Goal: Task Accomplishment & Management: Complete application form

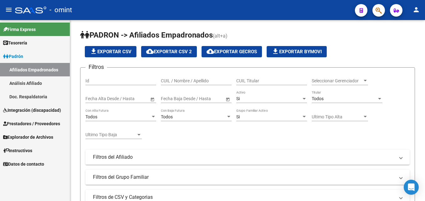
click at [28, 108] on span "Integración (discapacidad)" at bounding box center [32, 110] width 58 height 7
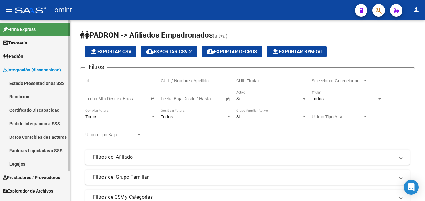
scroll to position [23, 0]
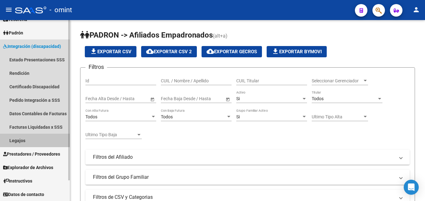
click at [28, 136] on link "Legajos" at bounding box center [35, 140] width 70 height 13
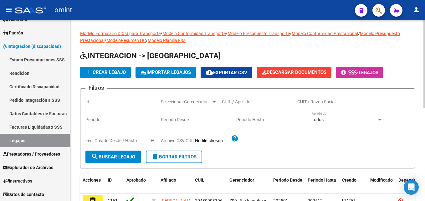
click at [237, 101] on input "CUIL / Apellido" at bounding box center [257, 101] width 71 height 5
paste input "BITERSKI"
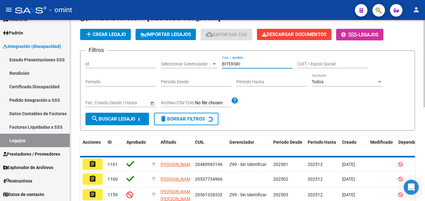
scroll to position [52, 0]
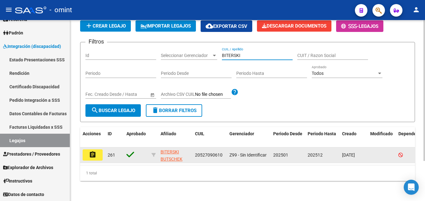
type input "BITERSKI"
click at [92, 151] on mat-icon "assignment" at bounding box center [93, 155] width 8 height 8
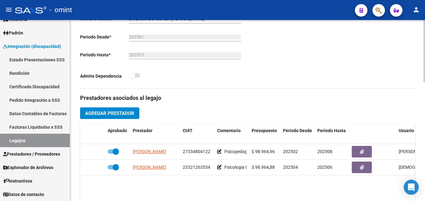
scroll to position [219, 0]
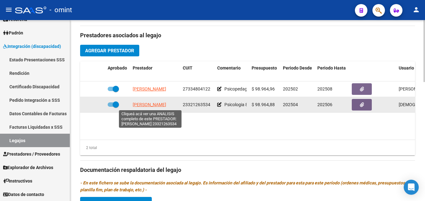
click at [161, 105] on span "[PERSON_NAME]" at bounding box center [149, 104] width 33 height 5
type textarea "23321263534"
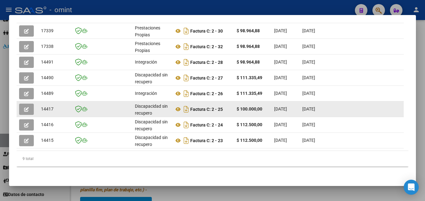
scroll to position [163, 0]
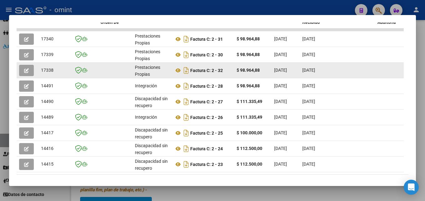
click at [32, 72] on button "button" at bounding box center [26, 70] width 15 height 11
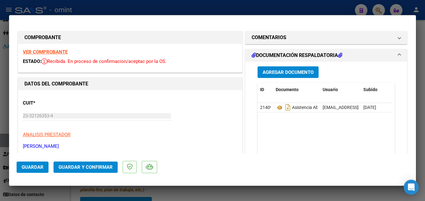
scroll to position [0, 0]
click at [57, 52] on strong "VER COMPROBANTE" at bounding box center [45, 52] width 45 height 6
type input "$ 0,00"
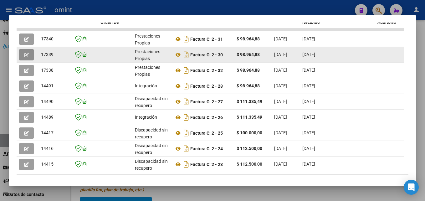
click at [29, 59] on button "button" at bounding box center [26, 54] width 15 height 11
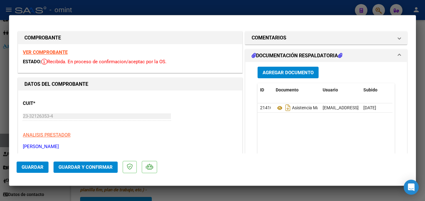
click at [53, 53] on strong "VER COMPROBANTE" at bounding box center [45, 52] width 45 height 6
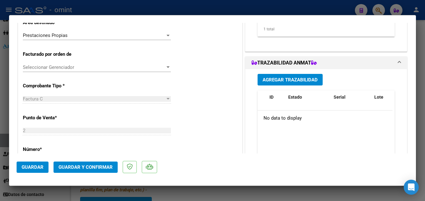
scroll to position [125, 0]
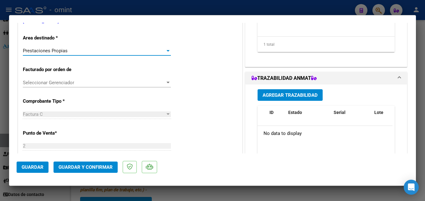
click at [70, 52] on div "Prestaciones Propias" at bounding box center [94, 51] width 142 height 6
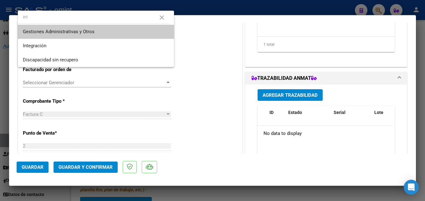
scroll to position [0, 0]
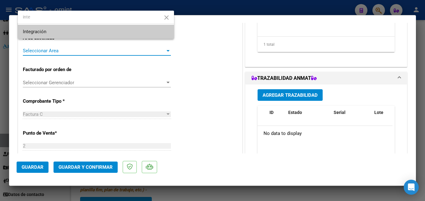
type input "inte"
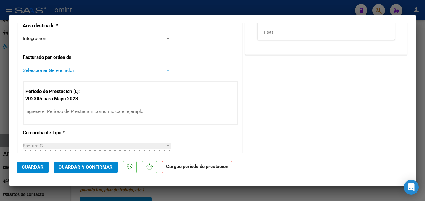
scroll to position [157, 0]
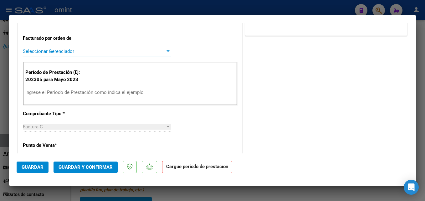
click at [74, 93] on input "Ingrese el Período de Prestación como indica el ejemplo" at bounding box center [97, 93] width 145 height 6
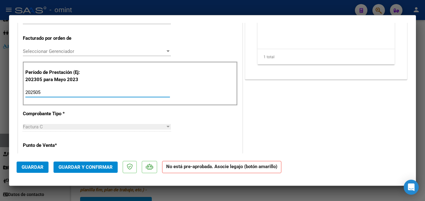
type input "202505"
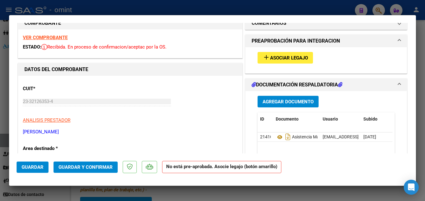
scroll to position [0, 0]
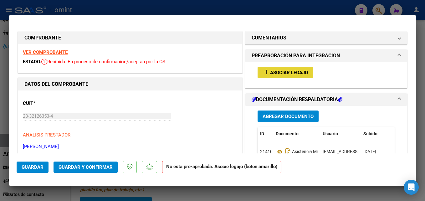
click at [270, 70] on span "Asociar Legajo" at bounding box center [289, 73] width 38 height 6
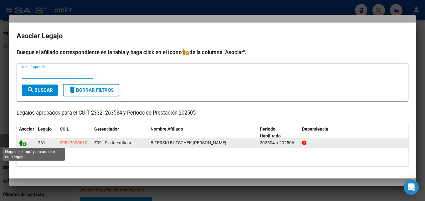
click at [20, 142] on icon at bounding box center [23, 142] width 8 height 7
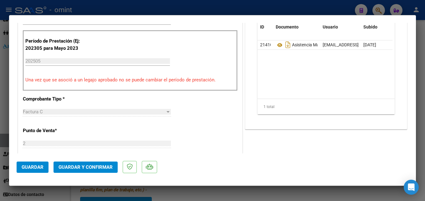
scroll to position [313, 0]
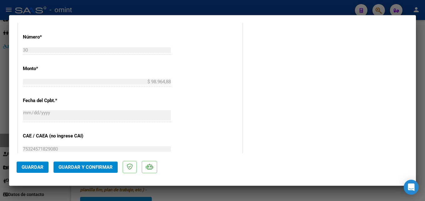
click at [90, 168] on span "Guardar y Confirmar" at bounding box center [86, 167] width 54 height 6
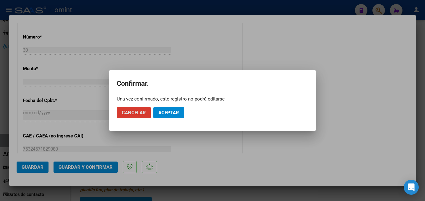
click at [175, 110] on button "Aceptar" at bounding box center [168, 112] width 31 height 11
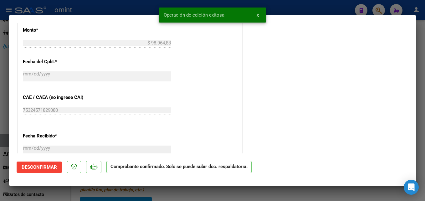
type input "$ 0,00"
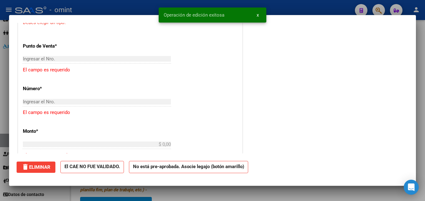
scroll to position [0, 0]
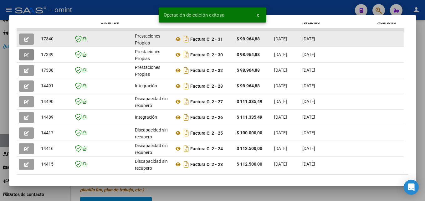
click at [28, 42] on span "button" at bounding box center [26, 39] width 5 height 6
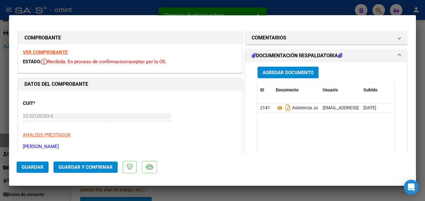
click at [54, 51] on strong "VER COMPROBANTE" at bounding box center [45, 52] width 45 height 6
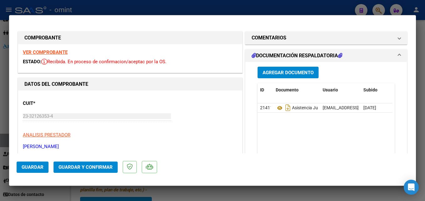
scroll to position [31, 0]
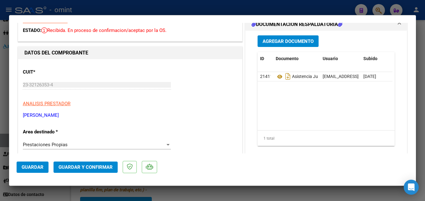
type input "$ 0,00"
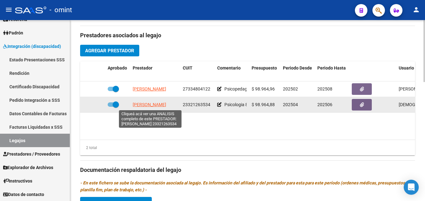
click at [156, 105] on span "[PERSON_NAME]" at bounding box center [149, 104] width 33 height 5
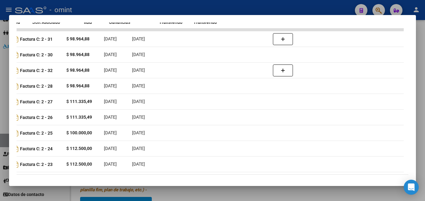
scroll to position [0, 0]
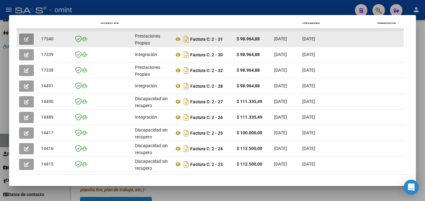
click at [33, 45] on button "button" at bounding box center [26, 38] width 15 height 11
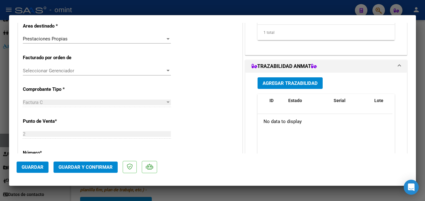
scroll to position [12, 0]
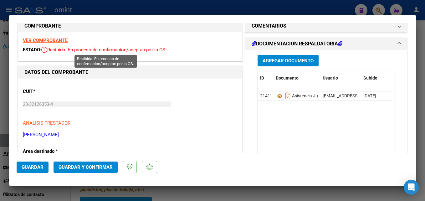
click at [53, 42] on strong "VER COMPROBANTE" at bounding box center [45, 41] width 45 height 6
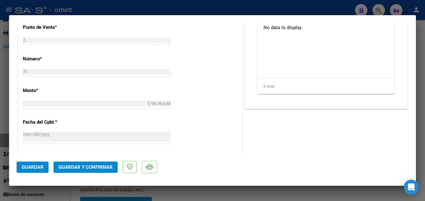
type input "$ 0,00"
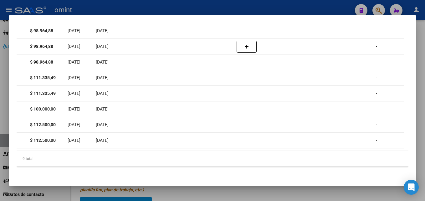
scroll to position [0, 0]
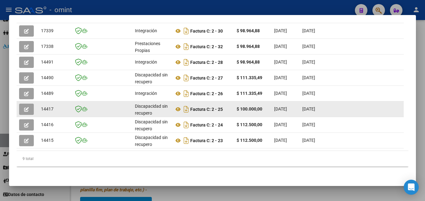
click at [29, 105] on button "button" at bounding box center [26, 109] width 15 height 11
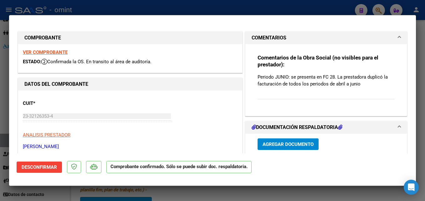
type input "$ 0,00"
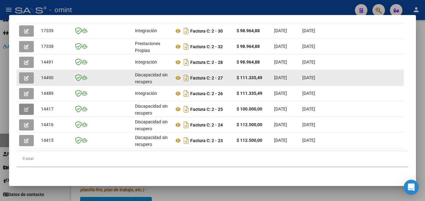
click at [28, 76] on icon "button" at bounding box center [26, 78] width 5 height 5
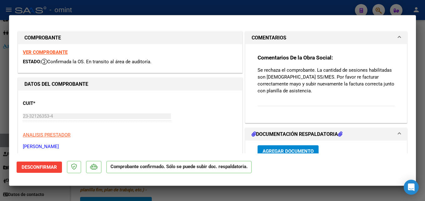
click at [54, 52] on strong "VER COMPROBANTE" at bounding box center [45, 52] width 45 height 6
click at [62, 54] on strong "VER COMPROBANTE" at bounding box center [45, 52] width 45 height 6
type input "$ 0,00"
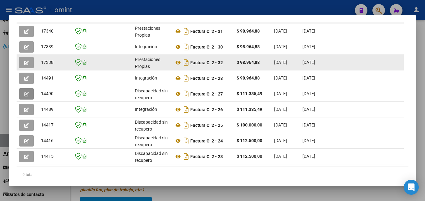
scroll to position [132, 0]
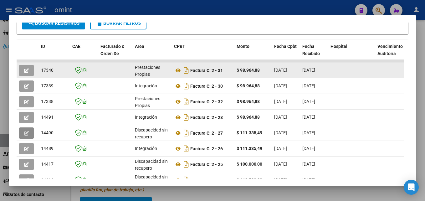
click at [29, 74] on button "button" at bounding box center [26, 70] width 15 height 11
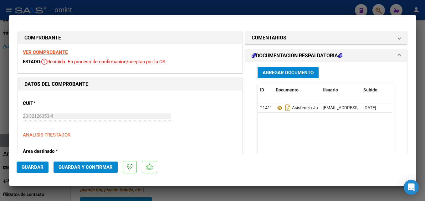
click at [60, 55] on div "VER COMPROBANTE ESTADO: Recibida. En proceso de confirmacion/aceptac por la OS." at bounding box center [130, 58] width 224 height 28
click at [60, 54] on strong "VER COMPROBANTE" at bounding box center [45, 52] width 45 height 6
type input "$ 0,00"
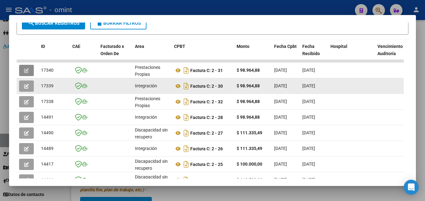
click at [31, 88] on button "button" at bounding box center [26, 85] width 15 height 11
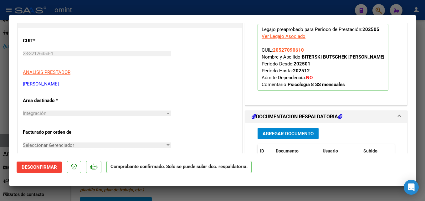
scroll to position [0, 0]
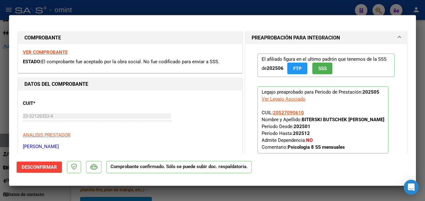
click at [50, 51] on strong "VER COMPROBANTE" at bounding box center [45, 52] width 45 height 6
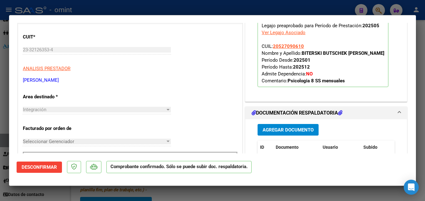
type input "$ 0,00"
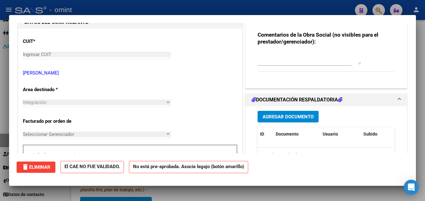
scroll to position [0, 0]
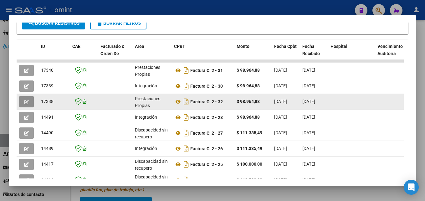
click at [32, 104] on button "button" at bounding box center [26, 101] width 15 height 11
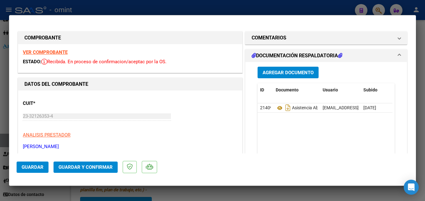
click at [47, 54] on strong "VER COMPROBANTE" at bounding box center [45, 52] width 45 height 6
type input "$ 0,00"
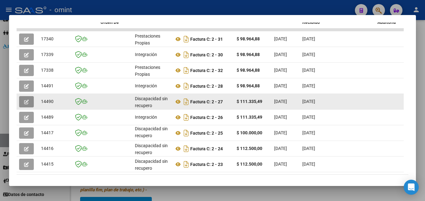
click at [30, 106] on button "button" at bounding box center [26, 101] width 15 height 11
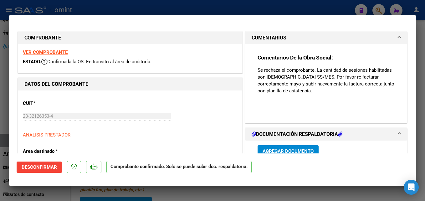
type input "$ 0,00"
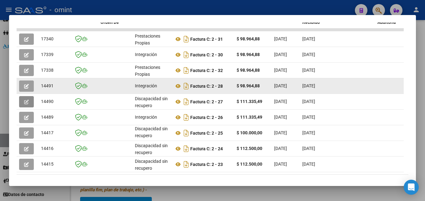
click at [29, 88] on button "button" at bounding box center [26, 85] width 15 height 11
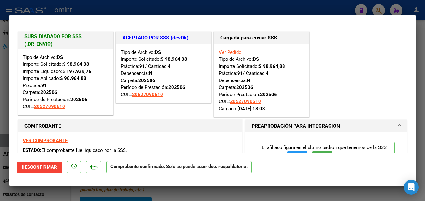
type input "$ 0,00"
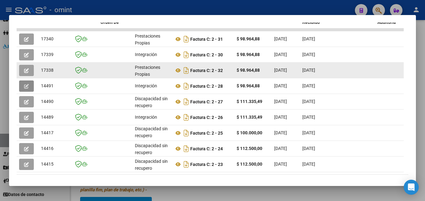
click at [30, 70] on button "button" at bounding box center [26, 70] width 15 height 11
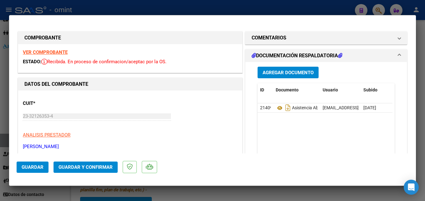
click at [58, 54] on strong "VER COMPROBANTE" at bounding box center [45, 52] width 45 height 6
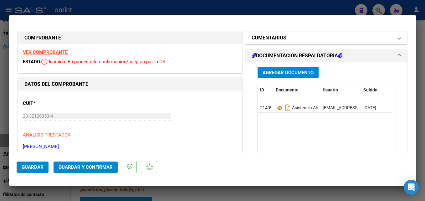
click at [256, 39] on h1 "COMENTARIOS" at bounding box center [269, 38] width 35 height 8
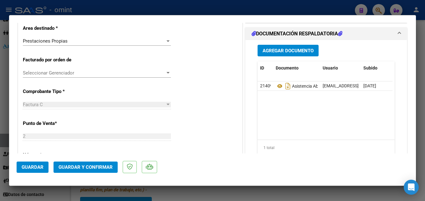
scroll to position [125, 0]
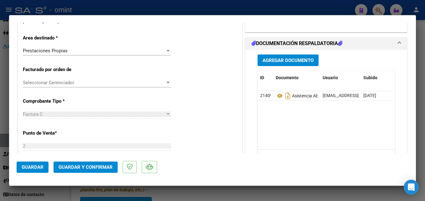
click at [67, 52] on div "Prestaciones Propias" at bounding box center [94, 51] width 142 height 6
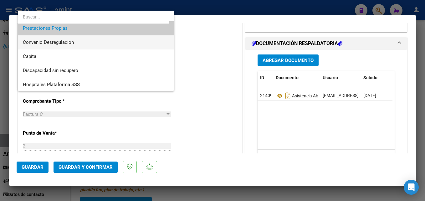
scroll to position [61, 0]
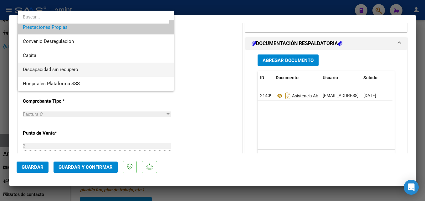
click at [75, 69] on span "Discapacidad sin recupero" at bounding box center [50, 70] width 55 height 6
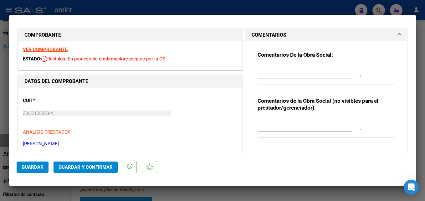
scroll to position [0, 0]
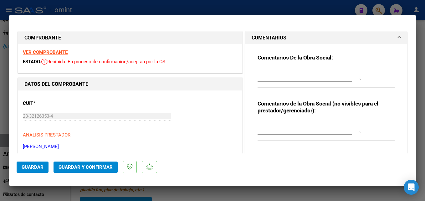
click at [278, 73] on textarea at bounding box center [309, 74] width 103 height 13
type textarea "FC ABRIL REPETIDA"
click at [57, 48] on div "VER COMPROBANTE ESTADO: Recibida. En proceso de confirmacion/aceptac por la OS." at bounding box center [130, 58] width 224 height 28
click at [56, 51] on strong "VER COMPROBANTE" at bounding box center [45, 52] width 45 height 6
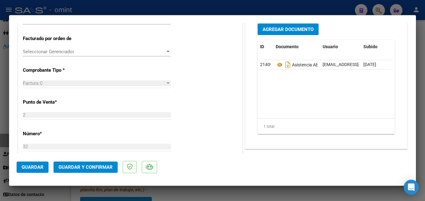
scroll to position [157, 0]
click at [87, 167] on span "Guardar y Confirmar" at bounding box center [86, 167] width 54 height 6
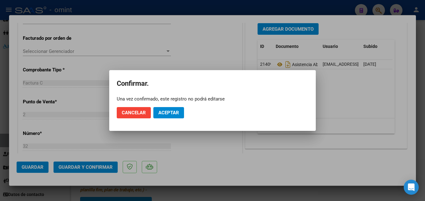
click at [174, 107] on mat-dialog-actions "Cancelar Aceptar" at bounding box center [213, 112] width 192 height 21
click at [172, 111] on span "Aceptar" at bounding box center [168, 113] width 21 height 6
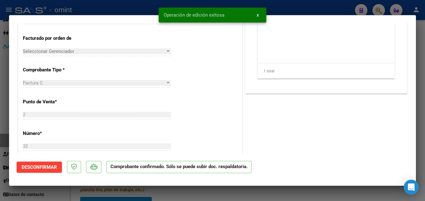
type input "$ 0,00"
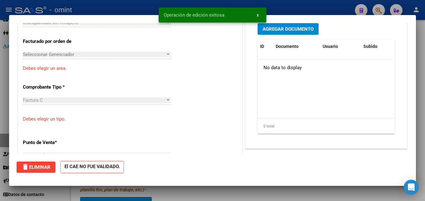
scroll to position [0, 0]
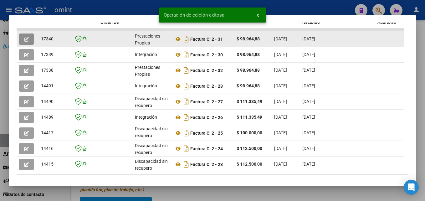
click at [30, 40] on button "button" at bounding box center [26, 38] width 15 height 11
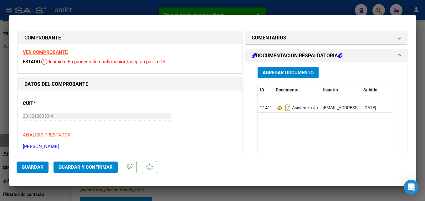
click at [59, 53] on strong "VER COMPROBANTE" at bounding box center [45, 52] width 45 height 6
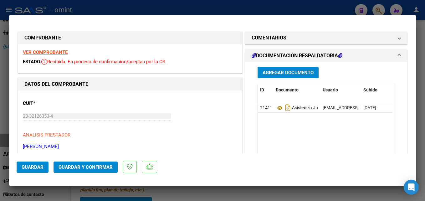
type input "$ 0,00"
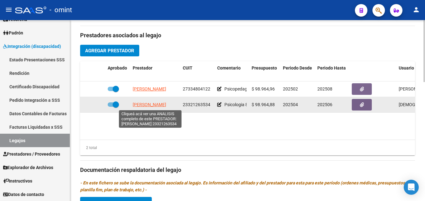
click at [145, 104] on span "[PERSON_NAME]" at bounding box center [149, 104] width 33 height 5
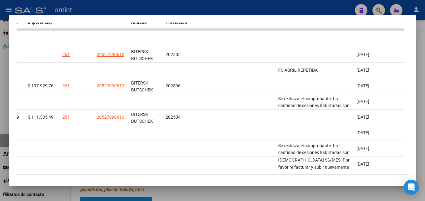
scroll to position [167, 0]
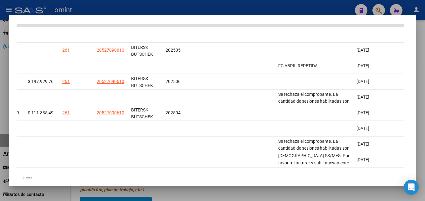
drag, startPoint x: 333, startPoint y: 178, endPoint x: 216, endPoint y: 172, distance: 117.3
click at [216, 172] on mat-dialog-container "Análisis Prestador - CUIT: 23321263534 cloud_download Exportar CSV ABM ARCA Imp…" at bounding box center [212, 100] width 407 height 171
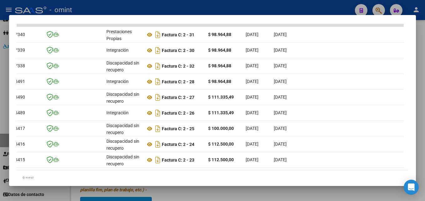
scroll to position [0, 0]
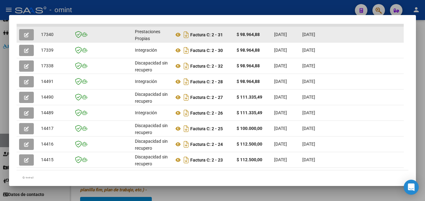
click at [29, 40] on button "button" at bounding box center [26, 34] width 15 height 11
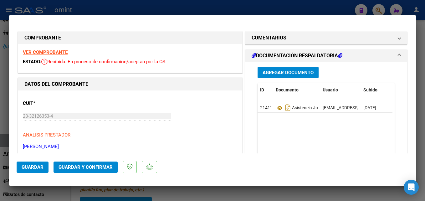
scroll to position [94, 0]
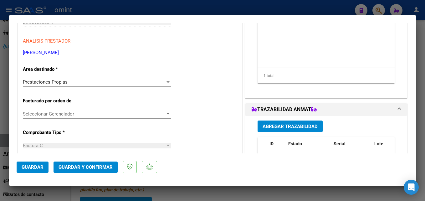
click at [74, 85] on div "Prestaciones Propias" at bounding box center [94, 82] width 142 height 6
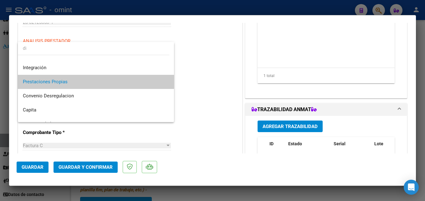
scroll to position [0, 0]
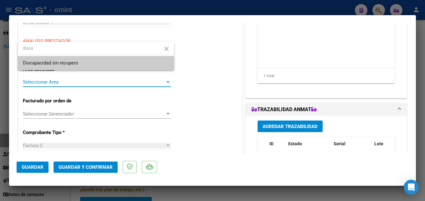
type input "disca"
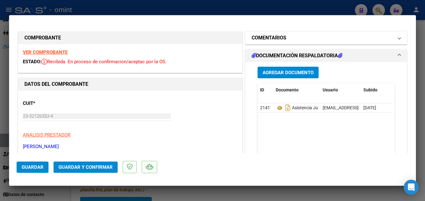
click at [259, 44] on mat-expansion-panel-header "COMENTARIOS" at bounding box center [326, 38] width 162 height 13
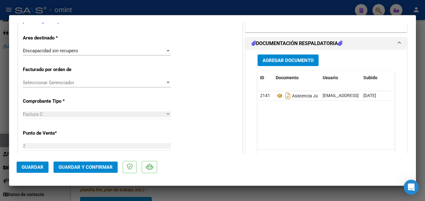
scroll to position [219, 0]
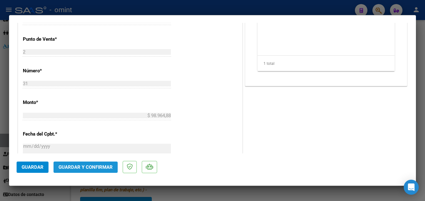
click at [100, 163] on button "Guardar y Confirmar" at bounding box center [86, 167] width 64 height 11
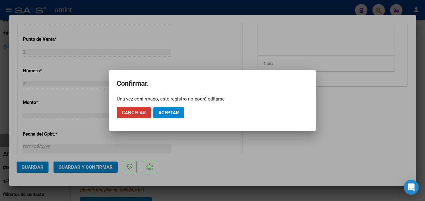
click at [173, 114] on span "Aceptar" at bounding box center [168, 113] width 21 height 6
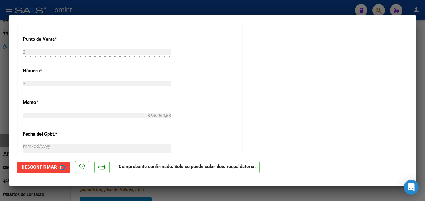
type input "$ 0,00"
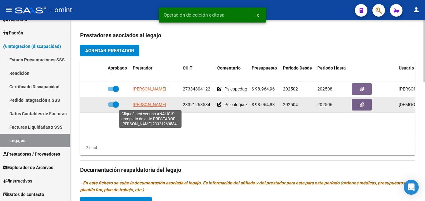
click at [147, 106] on span "[PERSON_NAME]" at bounding box center [149, 104] width 33 height 5
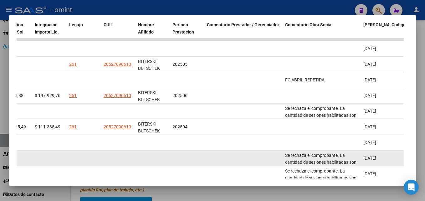
scroll to position [185, 0]
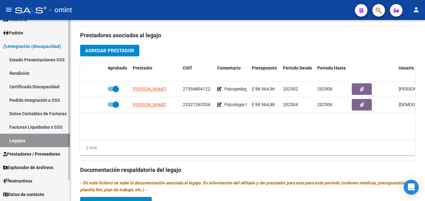
click at [37, 137] on link "Legajos" at bounding box center [35, 140] width 70 height 13
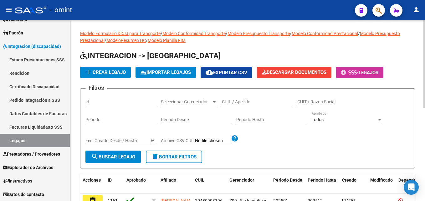
click at [240, 105] on div "CUIL / Apellido" at bounding box center [257, 100] width 71 height 13
paste input "BONI"
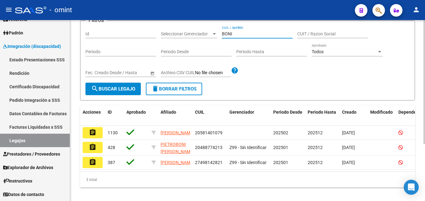
scroll to position [83, 0]
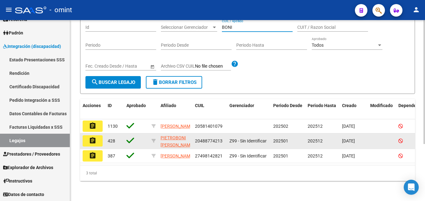
type input "BONI"
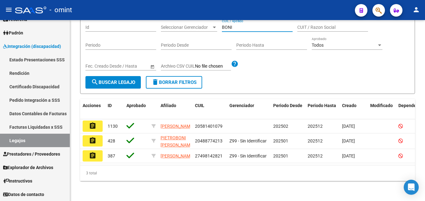
click at [97, 121] on button "assignment" at bounding box center [93, 126] width 20 height 11
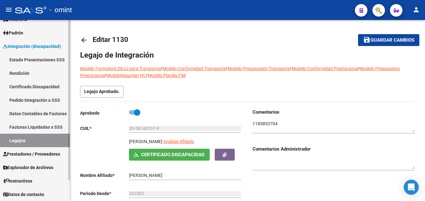
click at [33, 149] on link "Prestadores / Proveedores" at bounding box center [35, 153] width 70 height 13
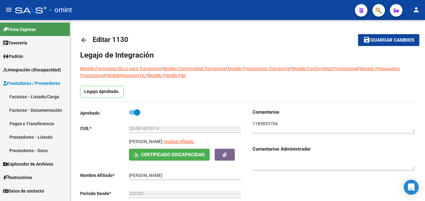
click at [30, 97] on link "Facturas - Listado/Carga" at bounding box center [35, 96] width 70 height 13
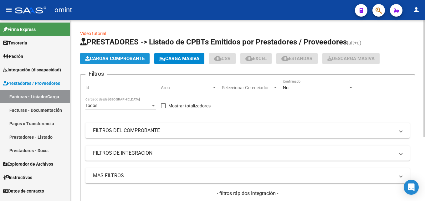
click at [107, 61] on span "Cargar Comprobante" at bounding box center [114, 59] width 59 height 6
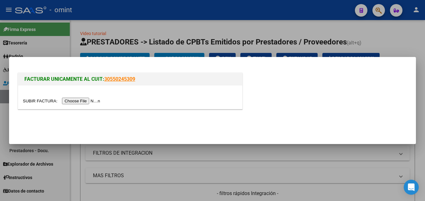
click at [73, 99] on input "file" at bounding box center [62, 101] width 79 height 7
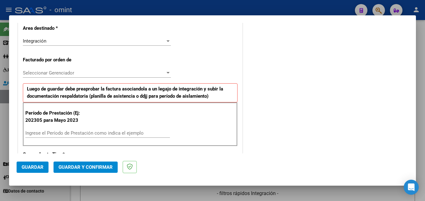
scroll to position [219, 0]
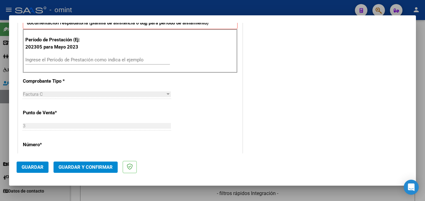
click at [67, 60] on input "Ingrese el Período de Prestación como indica el ejemplo" at bounding box center [97, 60] width 145 height 6
type input "202505"
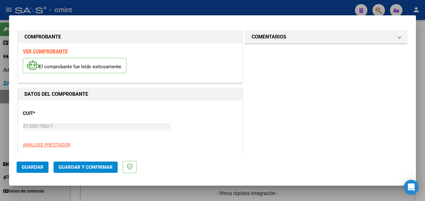
scroll to position [0, 0]
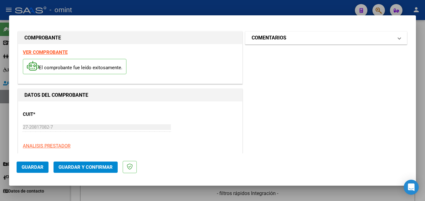
click at [264, 42] on mat-expansion-panel-header "COMENTARIOS" at bounding box center [326, 38] width 162 height 13
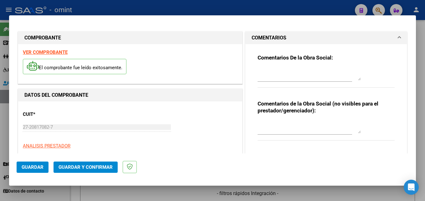
click at [34, 169] on span "Guardar" at bounding box center [33, 167] width 22 height 6
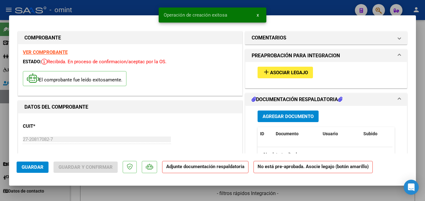
click at [265, 71] on mat-icon "add" at bounding box center [267, 72] width 8 height 8
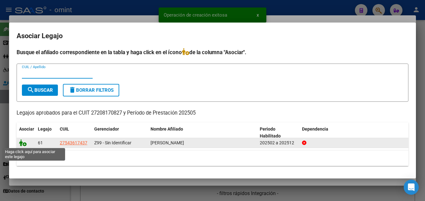
click at [23, 143] on icon at bounding box center [23, 142] width 8 height 7
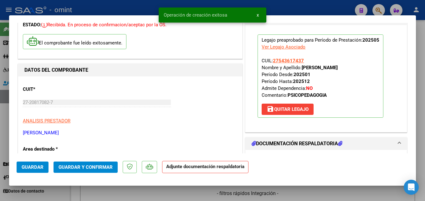
scroll to position [94, 0]
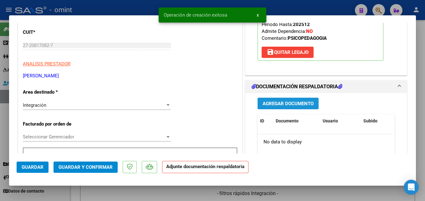
click at [269, 105] on span "Agregar Documento" at bounding box center [288, 104] width 51 height 6
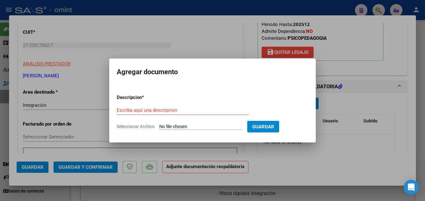
click at [135, 110] on input "Escriba aquí una descripcion" at bounding box center [183, 110] width 132 height 6
paste input "Planilla de asistencia"
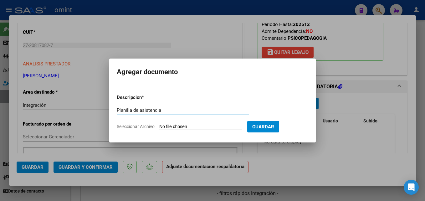
type input "Planilla de asistencia"
click at [197, 127] on input "Seleccionar Archivo" at bounding box center [200, 127] width 83 height 6
type input "C:\fakepath\PA 27208170827_5_3_75.pdf"
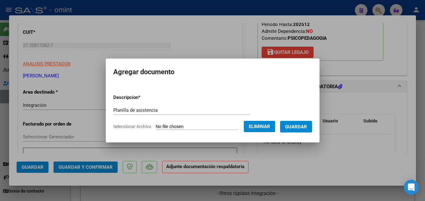
click at [306, 131] on button "Guardar" at bounding box center [296, 127] width 32 height 12
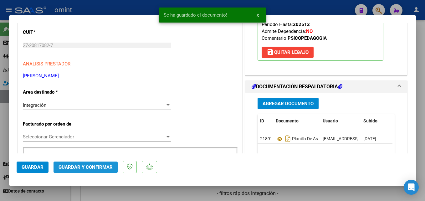
click at [92, 165] on span "Guardar y Confirmar" at bounding box center [86, 167] width 54 height 6
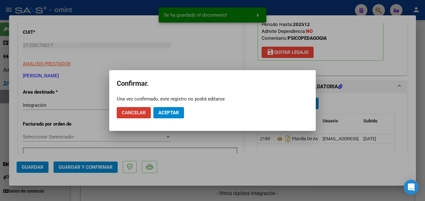
click at [162, 117] on button "Aceptar" at bounding box center [168, 112] width 31 height 11
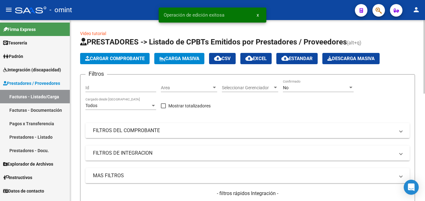
scroll to position [125, 0]
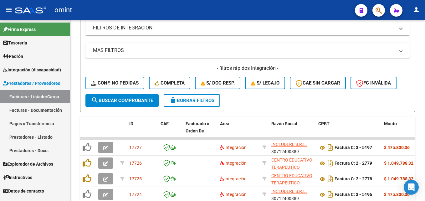
click at [44, 96] on link "Facturas - Listado/Carga" at bounding box center [35, 96] width 70 height 13
click at [212, 102] on span "delete Borrar Filtros" at bounding box center [191, 101] width 45 height 6
click at [138, 81] on span "Conf. no pedidas" at bounding box center [115, 83] width 48 height 6
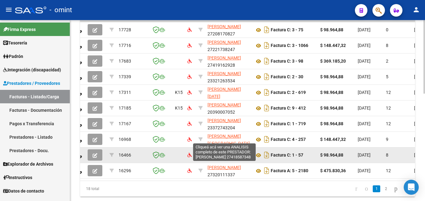
scroll to position [232, 0]
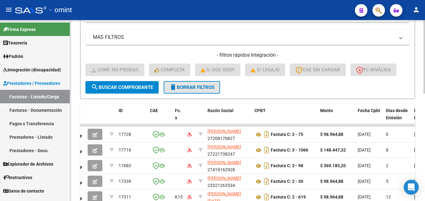
click at [179, 88] on span "delete Borrar Filtros" at bounding box center [191, 88] width 45 height 6
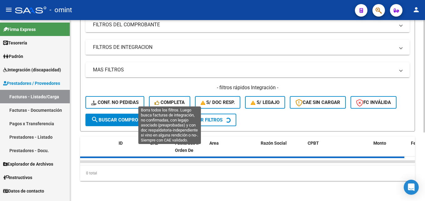
click at [164, 96] on button "Completa" at bounding box center [169, 102] width 41 height 13
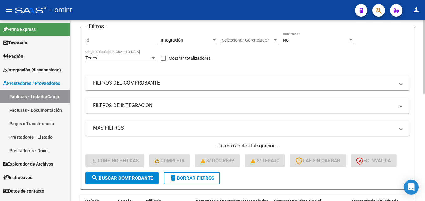
scroll to position [0, 0]
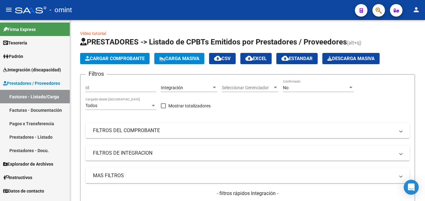
click at [30, 69] on span "Integración (discapacidad)" at bounding box center [32, 69] width 58 height 7
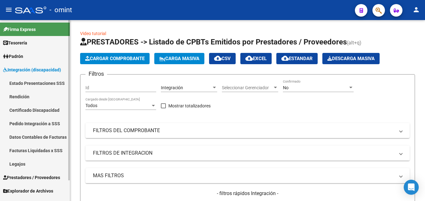
click at [27, 161] on link "Legajos" at bounding box center [35, 163] width 70 height 13
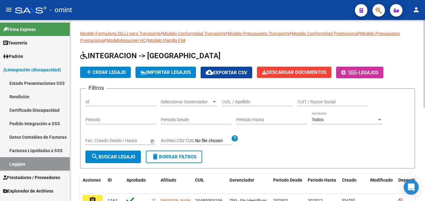
scroll to position [63, 0]
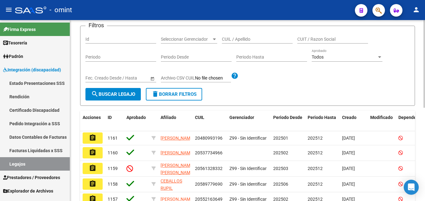
drag, startPoint x: 232, startPoint y: 40, endPoint x: 250, endPoint y: 39, distance: 17.9
click at [232, 40] on input "CUIL / Apellido" at bounding box center [257, 39] width 71 height 5
paste input "Buzetti"
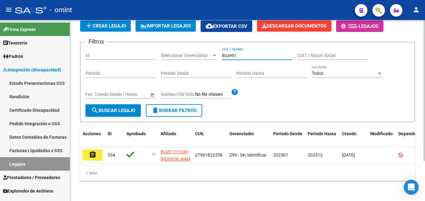
scroll to position [52, 0]
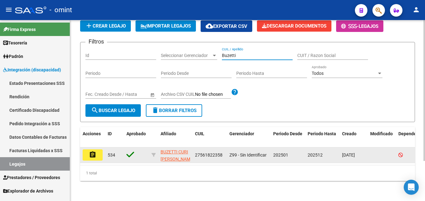
type input "Buzetti"
click at [97, 149] on button "assignment" at bounding box center [93, 154] width 20 height 11
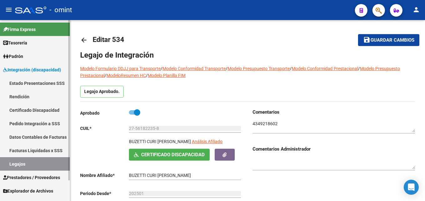
click at [37, 166] on link "Legajos" at bounding box center [35, 163] width 70 height 13
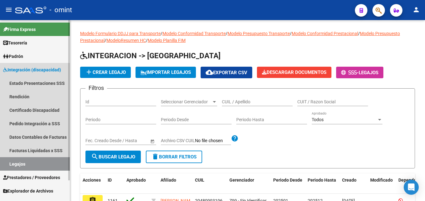
click at [25, 163] on link "Legajos" at bounding box center [35, 163] width 70 height 13
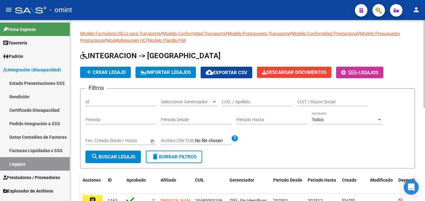
click at [229, 106] on div "CUIL / Apellido" at bounding box center [257, 103] width 71 height 18
drag, startPoint x: 231, startPoint y: 103, endPoint x: 226, endPoint y: 100, distance: 5.2
click at [231, 103] on input "CUIL / Apellido" at bounding box center [257, 101] width 71 height 5
paste input "56939877"
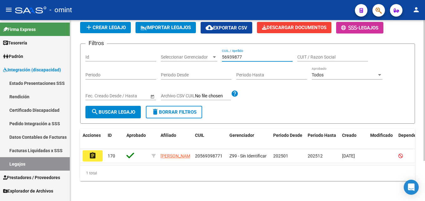
scroll to position [52, 0]
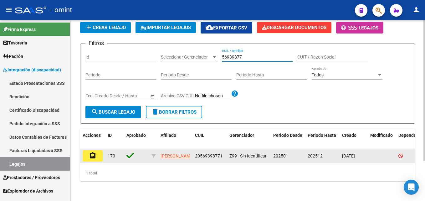
type input "56939877"
click at [94, 152] on mat-icon "assignment" at bounding box center [93, 156] width 8 height 8
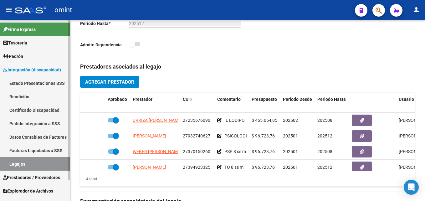
click at [36, 163] on link "Legajos" at bounding box center [35, 163] width 70 height 13
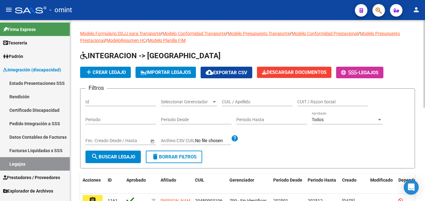
drag, startPoint x: 250, startPoint y: 100, endPoint x: 254, endPoint y: 85, distance: 15.7
click at [250, 100] on input "CUIL / Apellido" at bounding box center [257, 101] width 71 height 5
paste input "55501305"
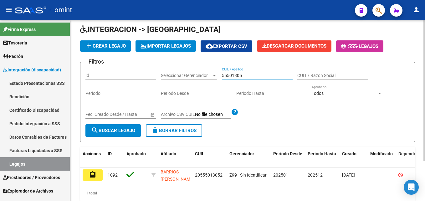
scroll to position [52, 0]
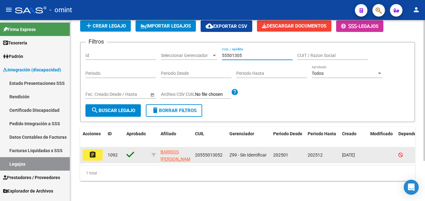
type input "55501305"
click at [95, 151] on mat-icon "assignment" at bounding box center [93, 155] width 8 height 8
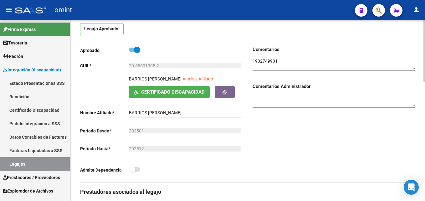
scroll to position [31, 0]
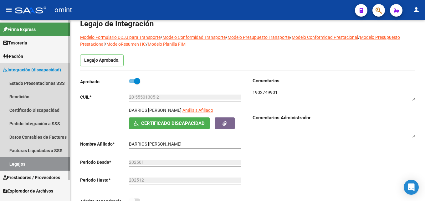
click at [46, 161] on link "Legajos" at bounding box center [35, 163] width 70 height 13
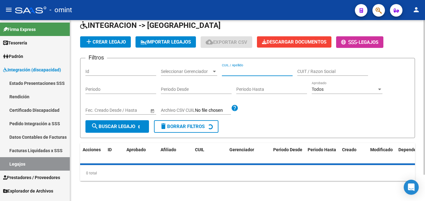
click at [249, 69] on input "CUIL / Apellido" at bounding box center [257, 71] width 71 height 5
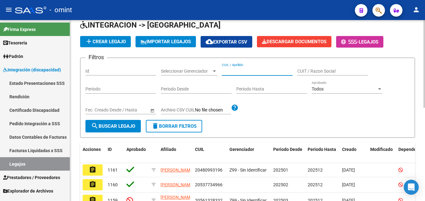
paste input "[PERSON_NAME]"
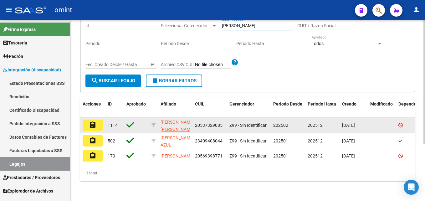
scroll to position [83, 0]
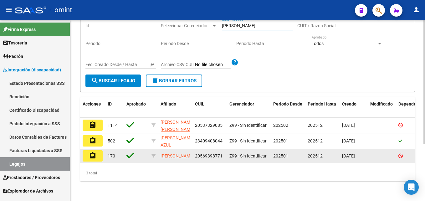
type input "[PERSON_NAME]"
click at [94, 152] on mat-icon "assignment" at bounding box center [93, 156] width 8 height 8
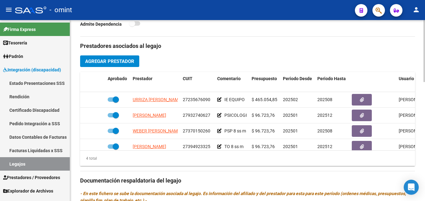
scroll to position [219, 0]
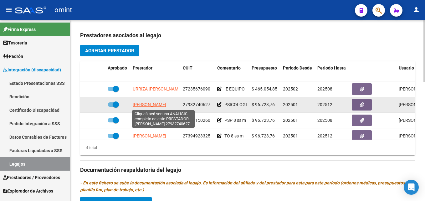
click at [148, 105] on span "[PERSON_NAME]" at bounding box center [149, 104] width 33 height 5
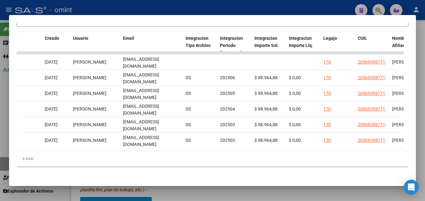
scroll to position [0, 689]
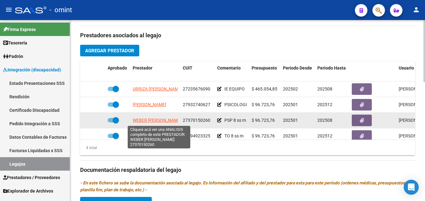
click at [152, 119] on span "WEBER [PERSON_NAME]" at bounding box center [157, 120] width 49 height 5
type textarea "27370150260"
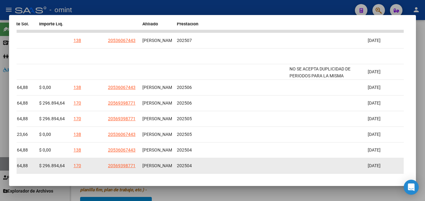
scroll to position [172, 0]
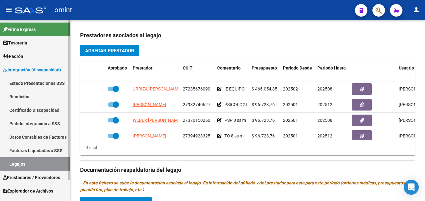
click at [32, 159] on link "Legajos" at bounding box center [35, 163] width 70 height 13
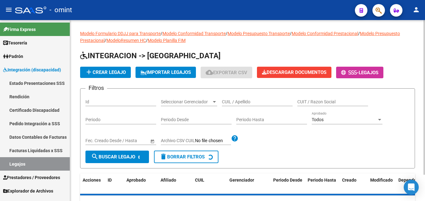
click at [253, 104] on input "CUIL / Apellido" at bounding box center [257, 101] width 71 height 5
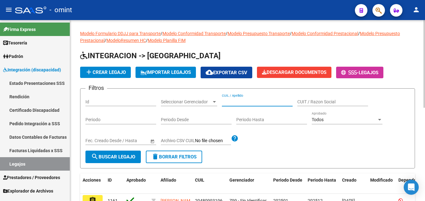
paste input "BUZZETTI"
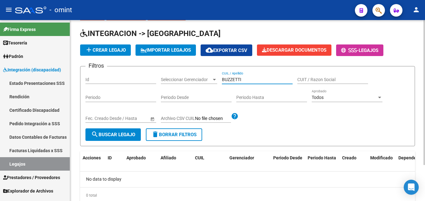
scroll to position [45, 0]
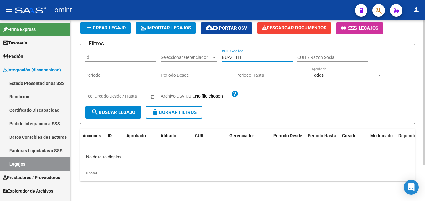
drag, startPoint x: 254, startPoint y: 58, endPoint x: 199, endPoint y: 54, distance: 55.2
click at [199, 54] on div "Filtros Id Seleccionar Gerenciador Seleccionar Gerenciador BUZZETTI CUIL / Apel…" at bounding box center [247, 77] width 324 height 57
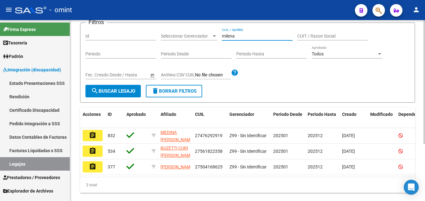
scroll to position [83, 0]
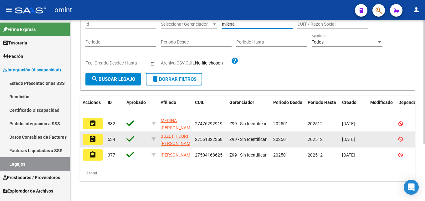
type input "milena"
click at [94, 135] on mat-icon "assignment" at bounding box center [93, 139] width 8 height 8
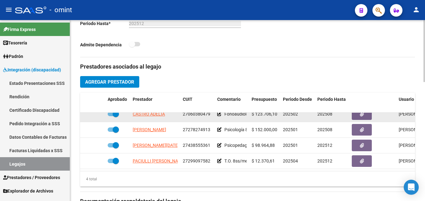
scroll to position [11, 0]
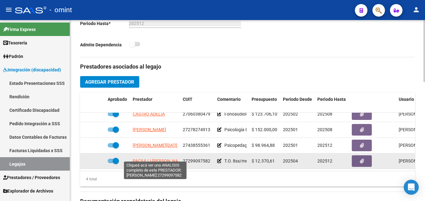
click at [147, 158] on span "PACIULLI [PERSON_NAME]" at bounding box center [159, 160] width 53 height 5
type textarea "27299097582"
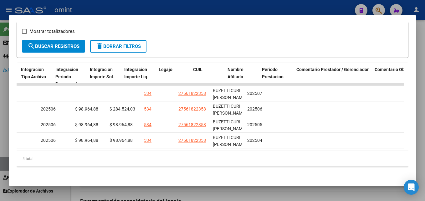
scroll to position [0, 871]
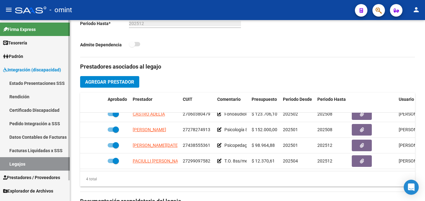
click at [35, 162] on link "Legajos" at bounding box center [35, 163] width 70 height 13
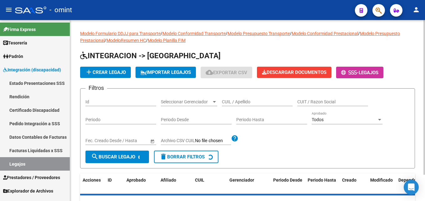
click at [244, 102] on input "CUIL / Apellido" at bounding box center [257, 101] width 71 height 5
paste input "53733187"
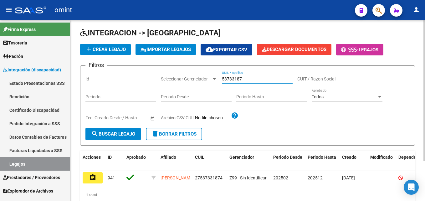
scroll to position [52, 0]
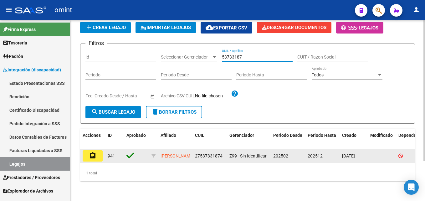
type input "53733187"
click at [91, 153] on mat-icon "assignment" at bounding box center [93, 156] width 8 height 8
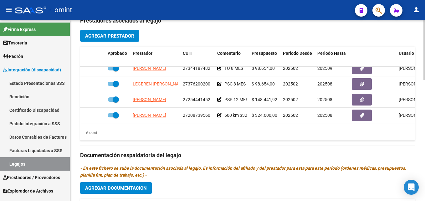
scroll to position [43, 0]
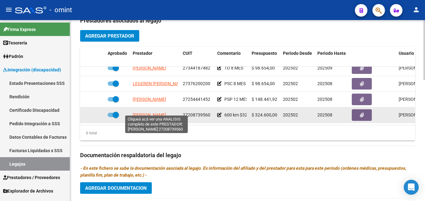
click at [164, 112] on span "[PERSON_NAME]" at bounding box center [149, 114] width 33 height 5
type textarea "27208739560"
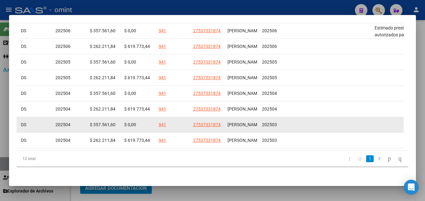
scroll to position [210, 0]
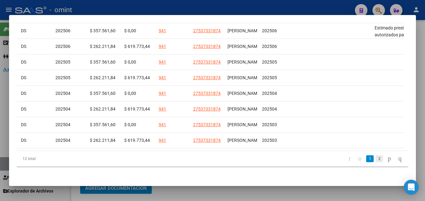
click at [376, 158] on link "2" at bounding box center [380, 158] width 8 height 7
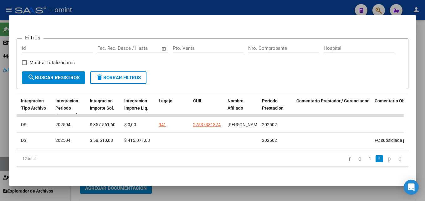
scroll to position [83, 0]
click at [366, 155] on link "1" at bounding box center [370, 158] width 8 height 7
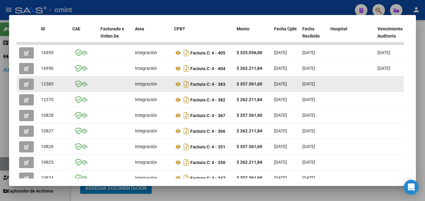
scroll to position [85, 0]
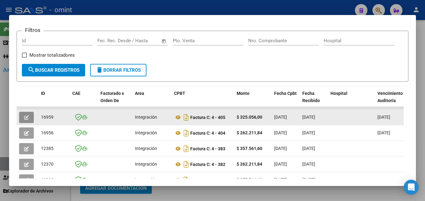
click at [26, 120] on icon "button" at bounding box center [26, 117] width 5 height 5
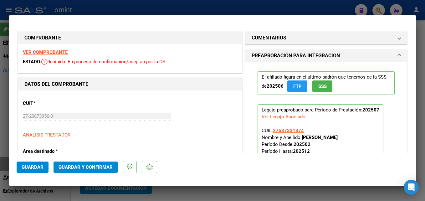
click at [61, 50] on strong "VER COMPROBANTE" at bounding box center [45, 52] width 45 height 6
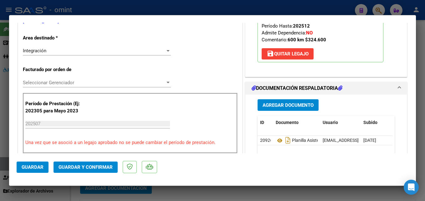
click at [423, 83] on div at bounding box center [212, 100] width 425 height 201
type input "$ 0,00"
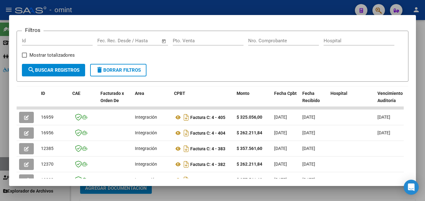
click at [423, 88] on div at bounding box center [212, 100] width 425 height 201
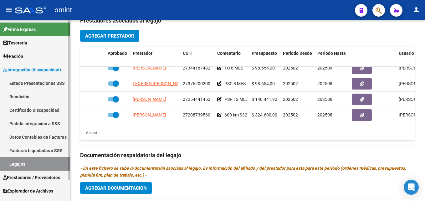
click at [23, 161] on link "Legajos" at bounding box center [35, 163] width 70 height 13
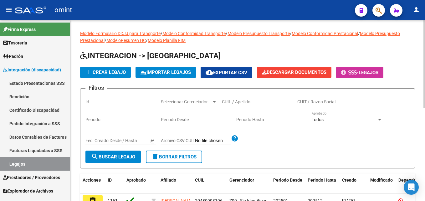
click at [264, 100] on input "CUIL / Apellido" at bounding box center [257, 101] width 71 height 5
paste input "56521664"
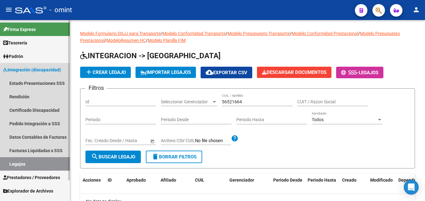
click at [28, 163] on link "Legajos" at bounding box center [35, 163] width 70 height 13
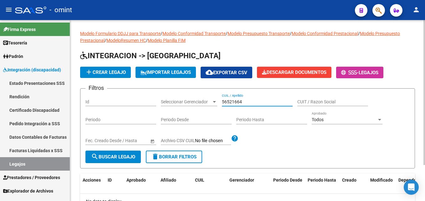
click at [247, 101] on input "56521664" at bounding box center [257, 101] width 71 height 5
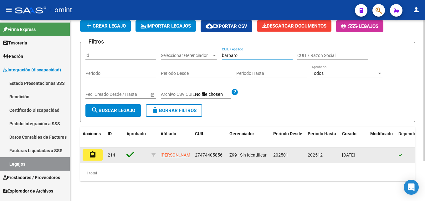
type input "barbaro"
click at [88, 149] on button "assignment" at bounding box center [93, 154] width 20 height 11
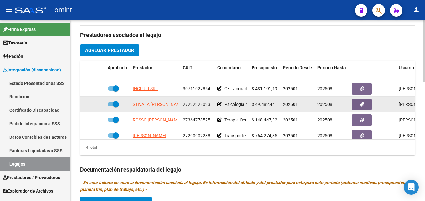
scroll to position [219, 0]
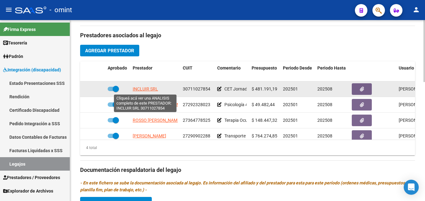
click at [147, 90] on span "INCLUIR SRL" at bounding box center [145, 88] width 25 height 5
type textarea "30711027854"
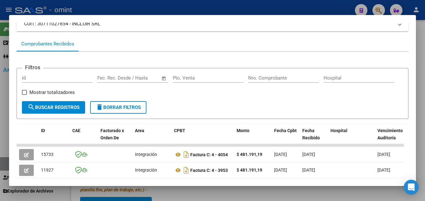
scroll to position [139, 0]
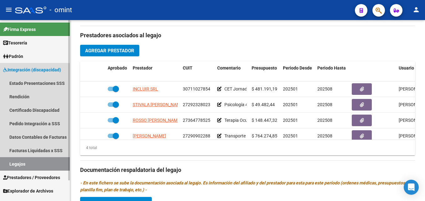
click at [33, 161] on link "Legajos" at bounding box center [35, 163] width 70 height 13
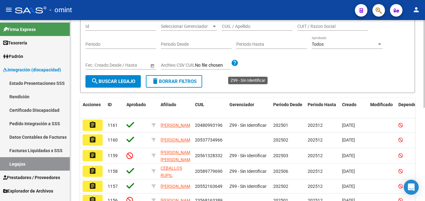
scroll to position [5, 0]
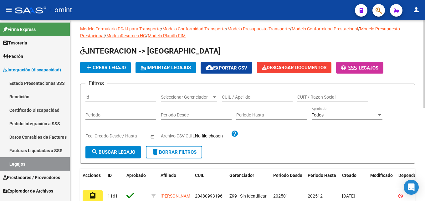
click at [251, 100] on div "CUIL / Apellido" at bounding box center [257, 95] width 71 height 13
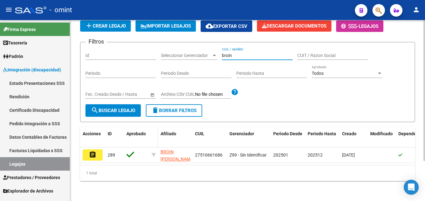
scroll to position [52, 0]
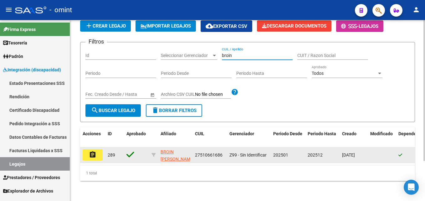
type input "broin"
click at [91, 151] on mat-icon "assignment" at bounding box center [93, 155] width 8 height 8
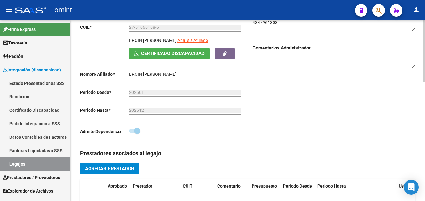
scroll to position [188, 0]
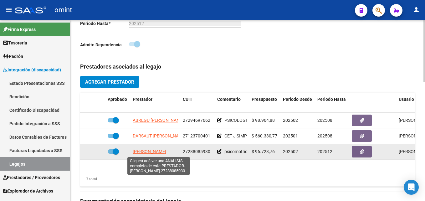
click at [148, 152] on span "[PERSON_NAME]" at bounding box center [149, 151] width 33 height 5
type textarea "27288085930"
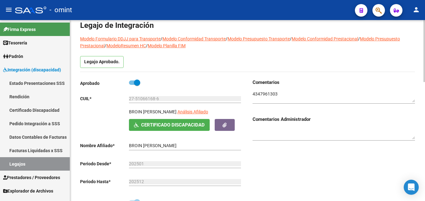
scroll to position [0, 0]
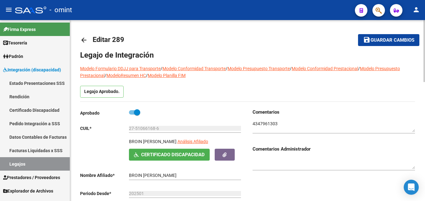
click at [260, 123] on textarea at bounding box center [334, 127] width 162 height 12
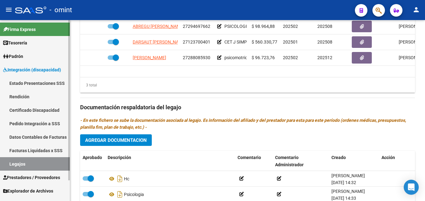
drag, startPoint x: 29, startPoint y: 163, endPoint x: 46, endPoint y: 158, distance: 17.8
click at [29, 163] on link "Legajos" at bounding box center [35, 163] width 70 height 13
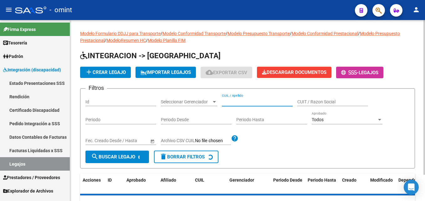
click at [233, 101] on input "CUIL / Apellido" at bounding box center [257, 101] width 71 height 5
paste input "54815153"
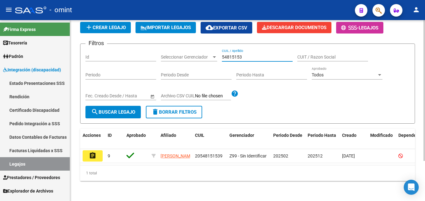
scroll to position [52, 0]
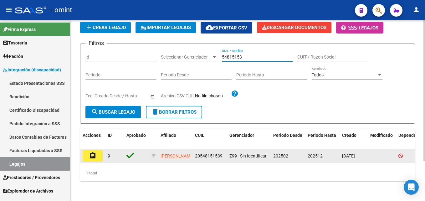
type input "54815153"
click at [92, 152] on mat-icon "assignment" at bounding box center [93, 156] width 8 height 8
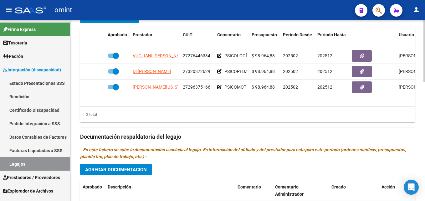
scroll to position [221, 0]
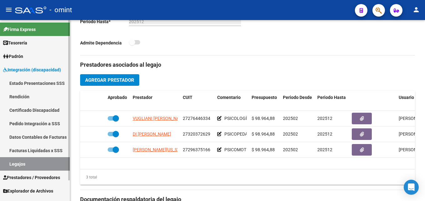
drag, startPoint x: 44, startPoint y: 163, endPoint x: 62, endPoint y: 157, distance: 19.8
click at [44, 163] on link "Legajos" at bounding box center [35, 163] width 70 height 13
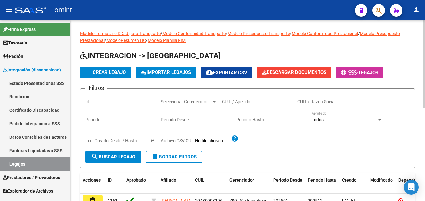
click at [244, 100] on input "CUIL / Apellido" at bounding box center [257, 101] width 71 height 5
paste input "BRUSA"
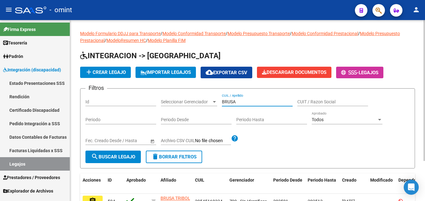
scroll to position [52, 0]
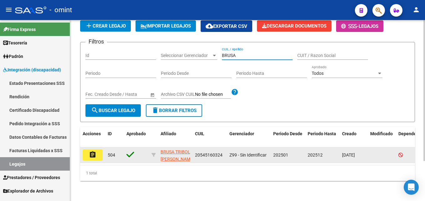
type input "BRUSA"
click at [97, 151] on button "assignment" at bounding box center [93, 154] width 20 height 11
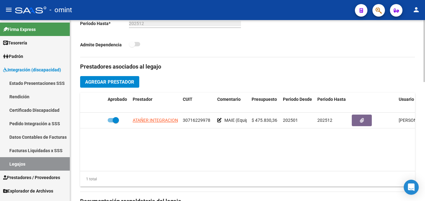
scroll to position [219, 0]
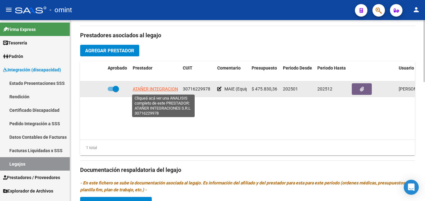
click at [164, 88] on span "ATAÑER INTEGRACIONES S.R.L" at bounding box center [164, 88] width 62 height 5
type textarea "30716229978"
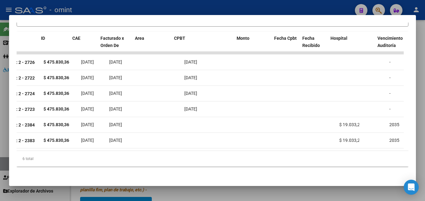
scroll to position [0, 0]
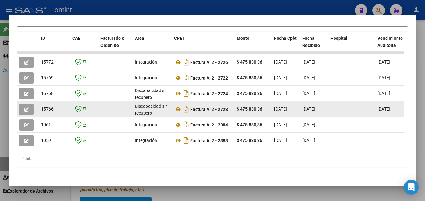
click at [32, 105] on button "button" at bounding box center [26, 109] width 15 height 11
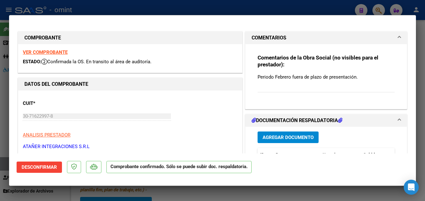
type input "$ 0,00"
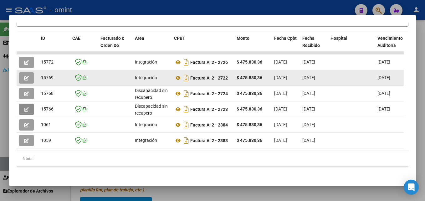
click at [28, 76] on icon "button" at bounding box center [26, 78] width 5 height 5
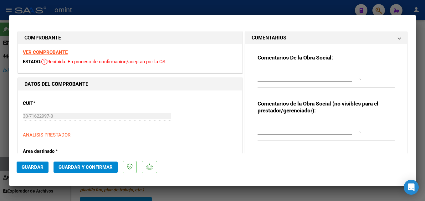
type input "$ 0,00"
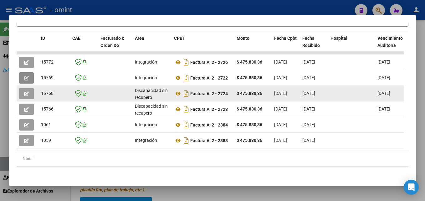
click at [28, 91] on icon "button" at bounding box center [26, 93] width 5 height 5
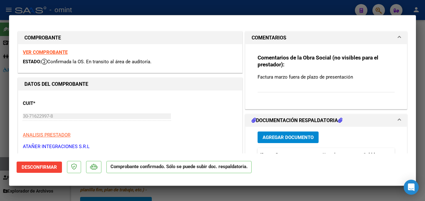
click at [53, 49] on strong "VER COMPROBANTE" at bounding box center [45, 52] width 45 height 6
type input "$ 0,00"
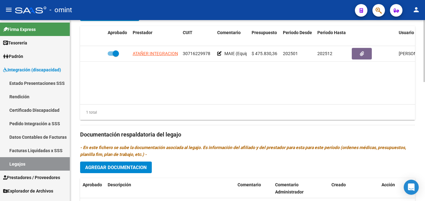
scroll to position [346, 0]
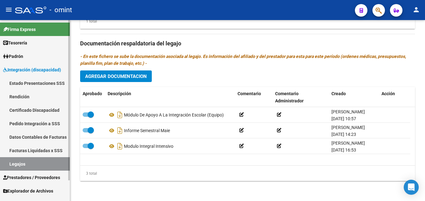
click at [17, 161] on link "Legajos" at bounding box center [35, 163] width 70 height 13
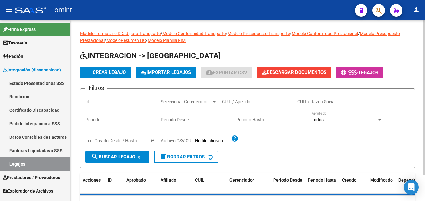
click at [240, 102] on input "CUIL / Apellido" at bounding box center [257, 101] width 71 height 5
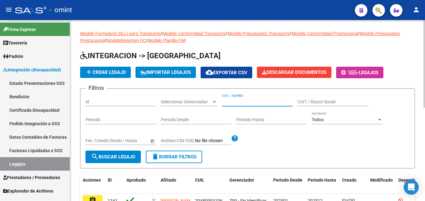
paste input "52368742"
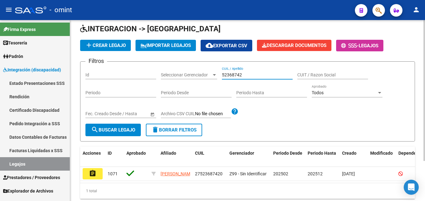
scroll to position [52, 0]
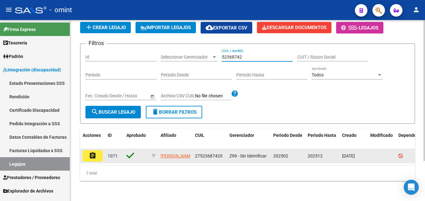
type input "52368742"
click at [99, 150] on button "assignment" at bounding box center [93, 155] width 20 height 11
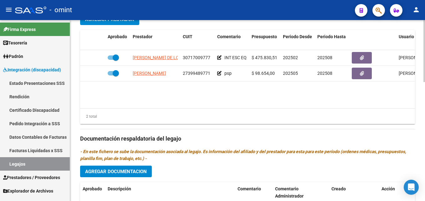
scroll to position [188, 0]
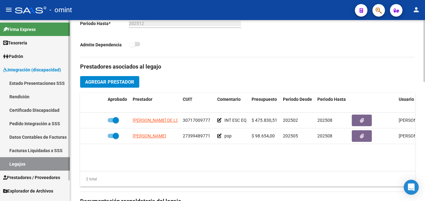
click at [33, 162] on link "Legajos" at bounding box center [35, 163] width 70 height 13
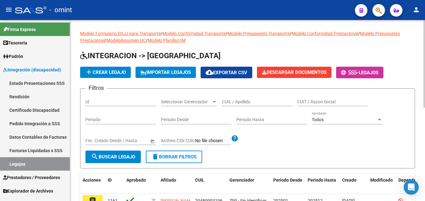
click at [242, 98] on div "CUIL / Apellido" at bounding box center [257, 100] width 71 height 13
paste input "Fervenza"
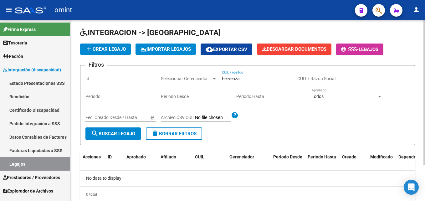
scroll to position [45, 0]
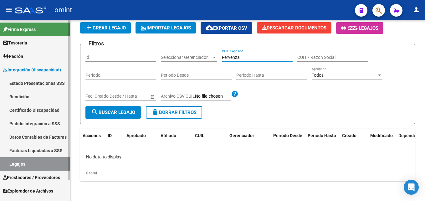
click at [31, 162] on link "Legajos" at bounding box center [35, 163] width 70 height 13
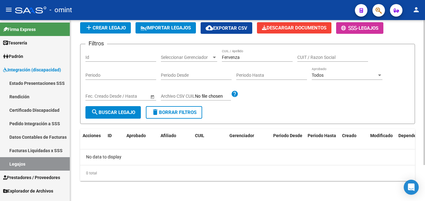
drag, startPoint x: 246, startPoint y: 55, endPoint x: 208, endPoint y: 55, distance: 37.6
click at [208, 55] on div "Filtros Id Seleccionar Gerenciador Seleccionar Gerenciador Fervenza CUIL / Apel…" at bounding box center [247, 77] width 324 height 57
paste input "Aitt"
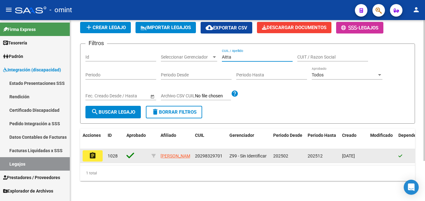
type input "Aitta"
click at [95, 156] on mat-icon "assignment" at bounding box center [93, 156] width 8 height 8
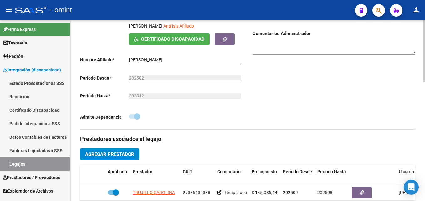
scroll to position [157, 0]
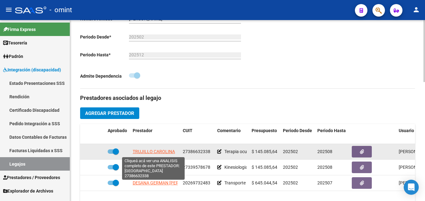
click at [153, 152] on span "TRUJILLO CAROLINA" at bounding box center [154, 151] width 42 height 5
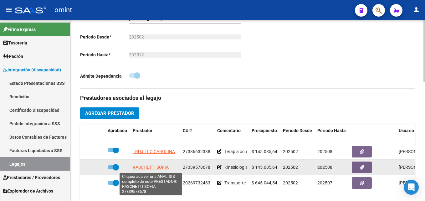
click at [152, 165] on span "RASCHETTI SOFIA" at bounding box center [151, 167] width 36 height 5
type textarea "27339578678"
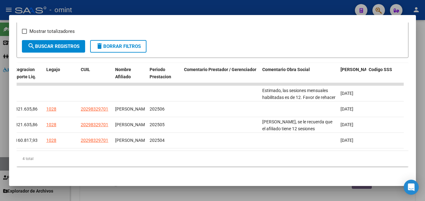
scroll to position [0, 930]
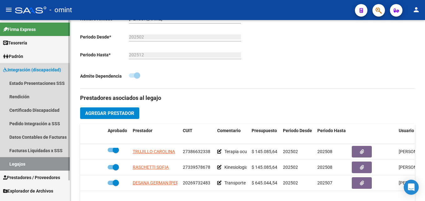
click at [24, 161] on link "Legajos" at bounding box center [35, 163] width 70 height 13
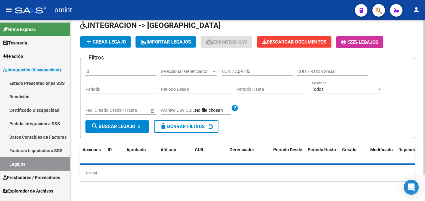
click at [257, 73] on input "CUIL / Apellido" at bounding box center [257, 71] width 71 height 5
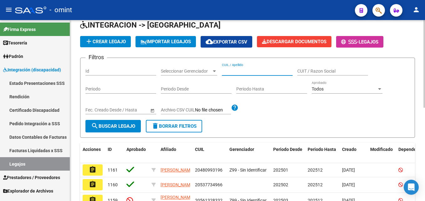
paste input "54441118"
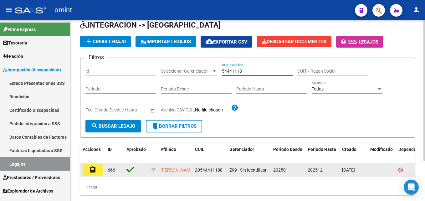
type input "54441118"
click at [98, 172] on button "assignment" at bounding box center [93, 169] width 20 height 11
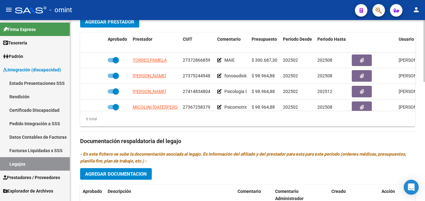
scroll to position [250, 0]
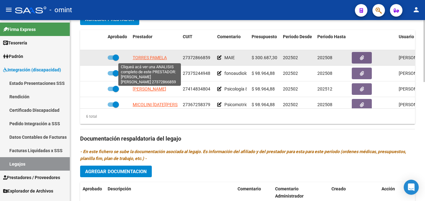
click at [147, 59] on span "TORRES PAMELA" at bounding box center [150, 57] width 34 height 5
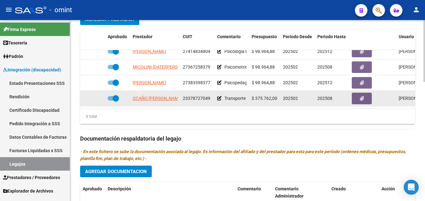
scroll to position [11, 0]
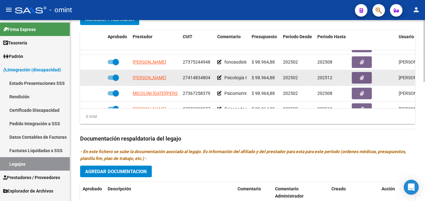
click at [162, 80] on span "[PERSON_NAME]" at bounding box center [149, 77] width 33 height 5
type textarea "27414834804"
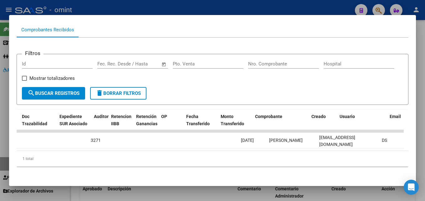
scroll to position [0, 337]
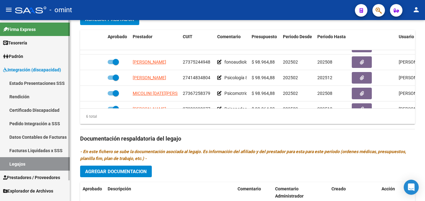
click at [27, 165] on link "Legajos" at bounding box center [35, 163] width 70 height 13
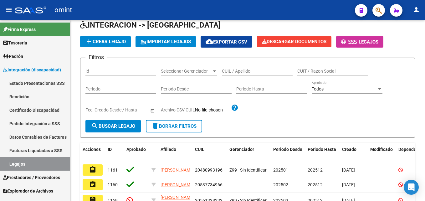
scroll to position [193, 0]
